Goal: Task Accomplishment & Management: Manage account settings

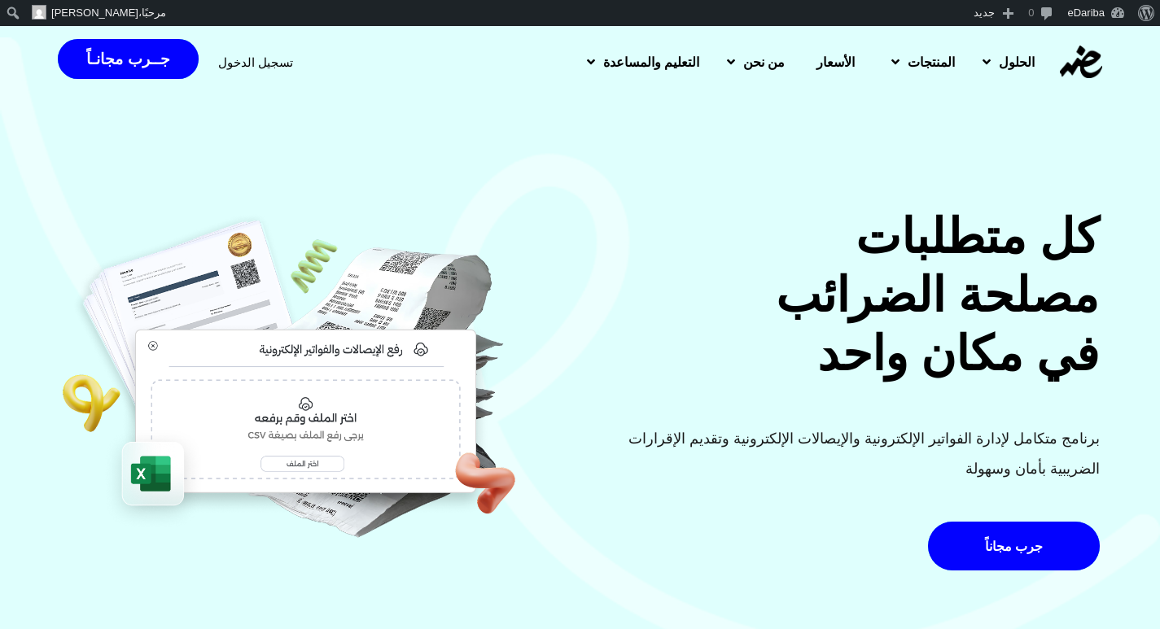
click at [243, 56] on span "تسجيل الدخول" at bounding box center [255, 62] width 75 height 12
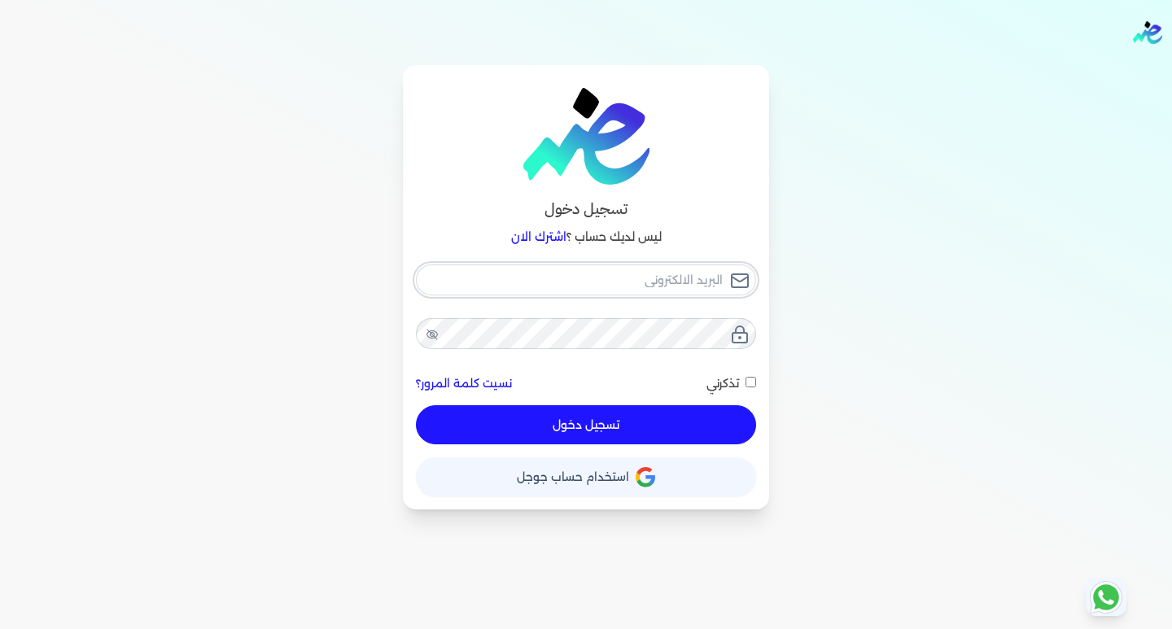
type input "[EMAIL_ADDRESS][DOMAIN_NAME]"
click at [502, 418] on div "[EMAIL_ADDRESS][DOMAIN_NAME] نسيت كلمة المرور؟ تذكرني تسجيل دخول" at bounding box center [586, 354] width 340 height 181
click at [554, 418] on button "تسجيل دخول" at bounding box center [586, 424] width 340 height 39
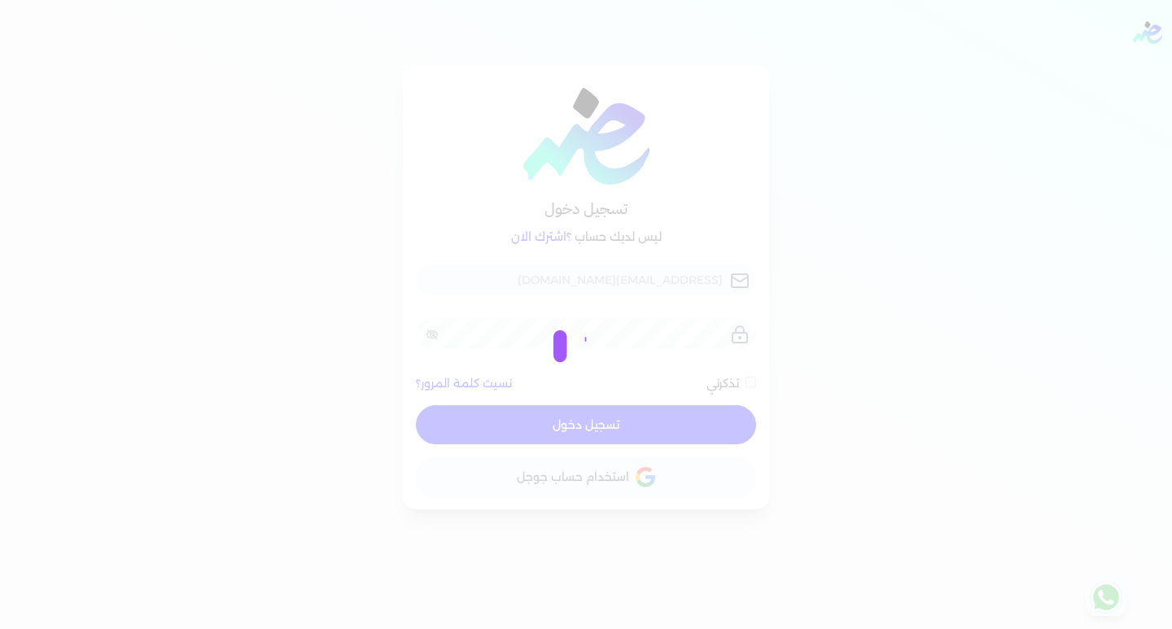
checkbox input "false"
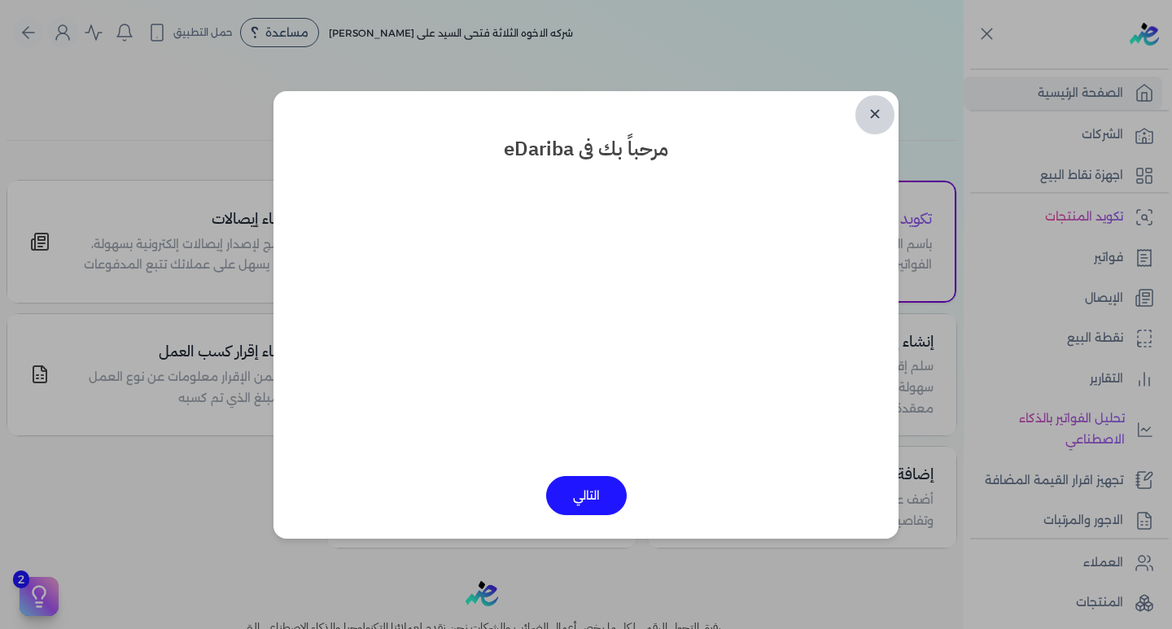
click at [878, 114] on link "✕" at bounding box center [874, 114] width 39 height 39
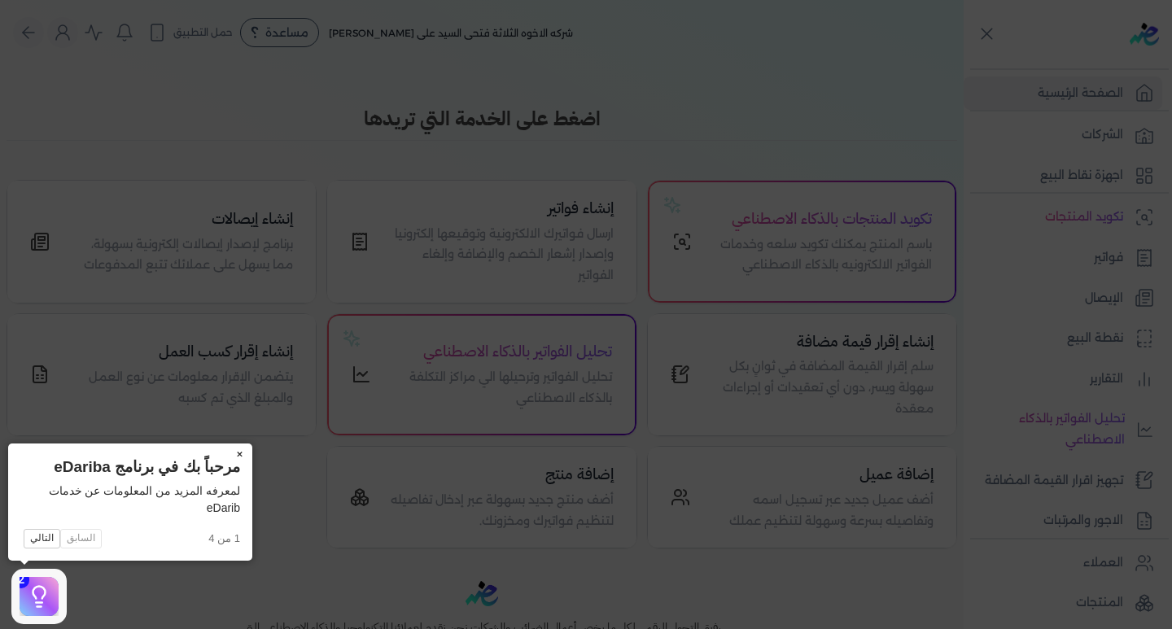
click at [243, 453] on button "×" at bounding box center [239, 455] width 26 height 23
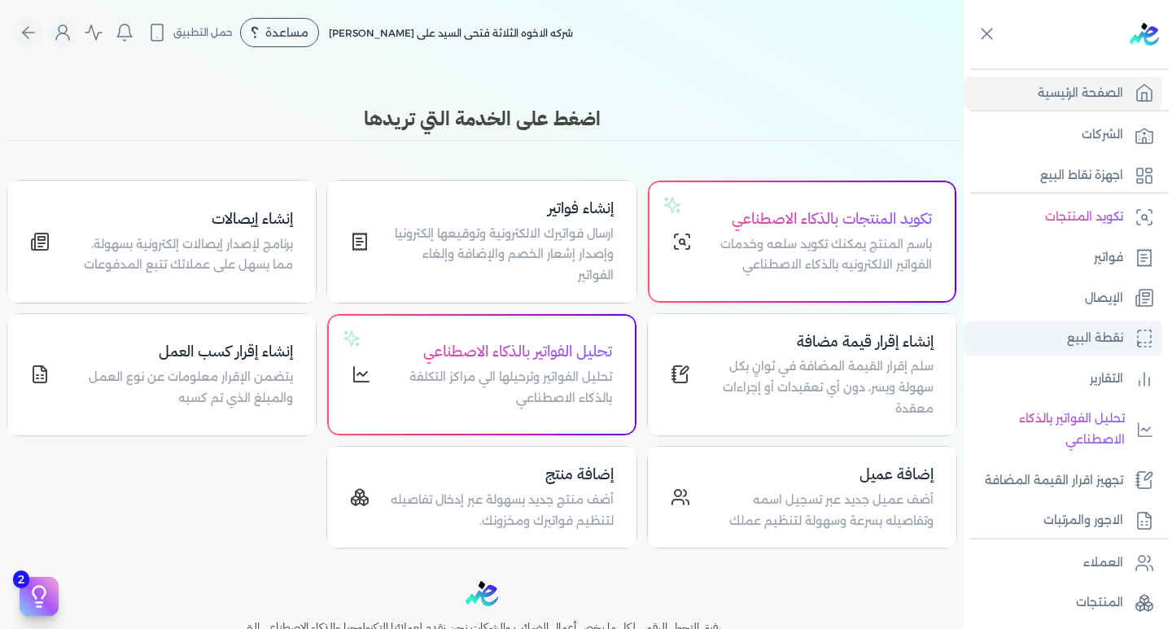
scroll to position [250, 0]
